Goal: Navigation & Orientation: Find specific page/section

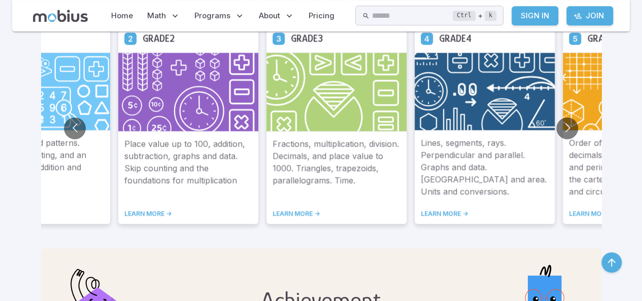
scroll to position [629, 0]
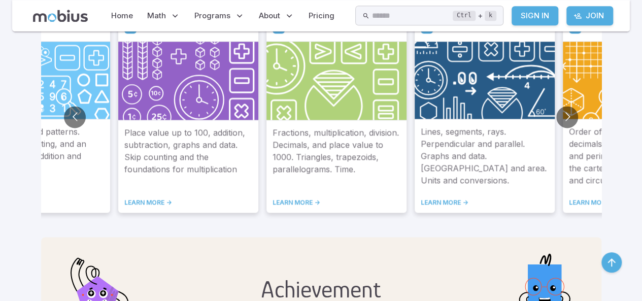
click at [601, 80] on div "Mobius Math Academy Inspire a love of math Our mission at Mobius Math Academy i…" at bounding box center [321, 40] width 585 height 1248
click at [590, 74] on img at bounding box center [633, 80] width 140 height 78
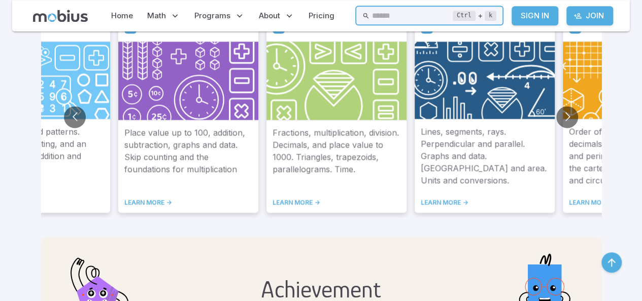
click at [407, 12] on input "text" at bounding box center [412, 16] width 81 height 20
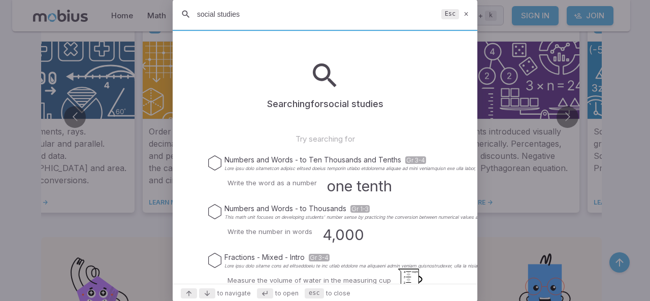
type input "social studies"
click at [457, 12] on kbd "Esc" at bounding box center [449, 14] width 17 height 10
click at [464, 13] on icon at bounding box center [466, 14] width 7 height 8
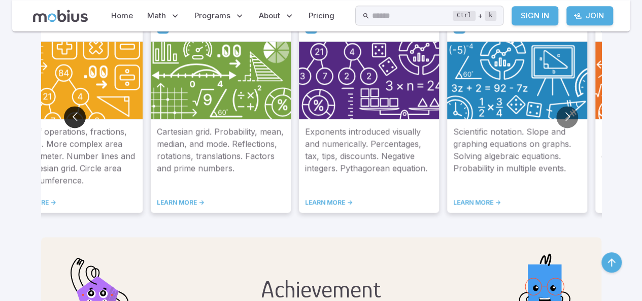
click at [70, 121] on button "Go to previous slide" at bounding box center [75, 117] width 22 height 22
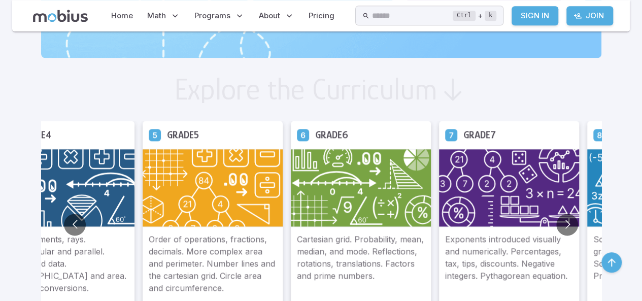
scroll to position [487, 0]
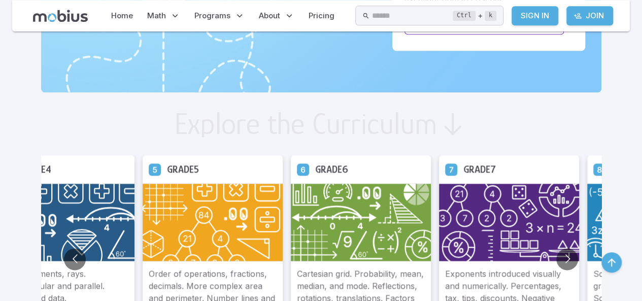
click at [198, 192] on img at bounding box center [213, 222] width 140 height 78
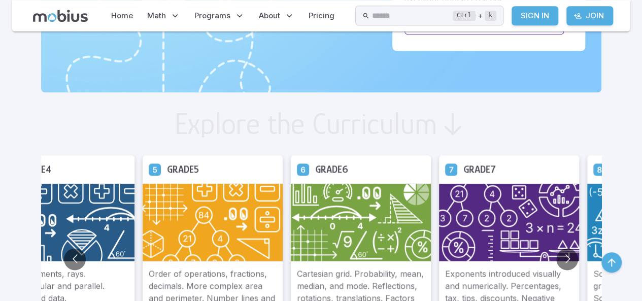
click at [198, 192] on img at bounding box center [213, 222] width 140 height 78
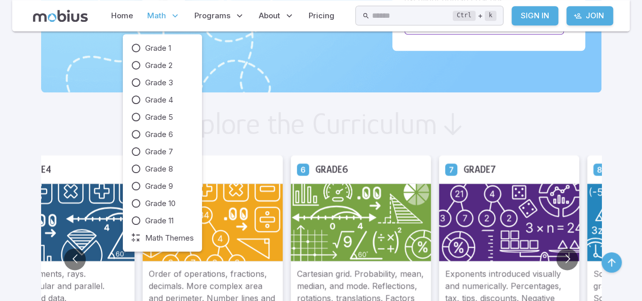
click at [169, 8] on p "Math" at bounding box center [163, 15] width 39 height 23
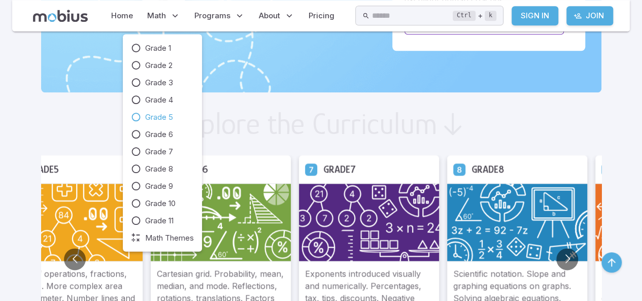
click at [139, 111] on link "Grade 5" at bounding box center [162, 116] width 63 height 11
